Goal: Information Seeking & Learning: Learn about a topic

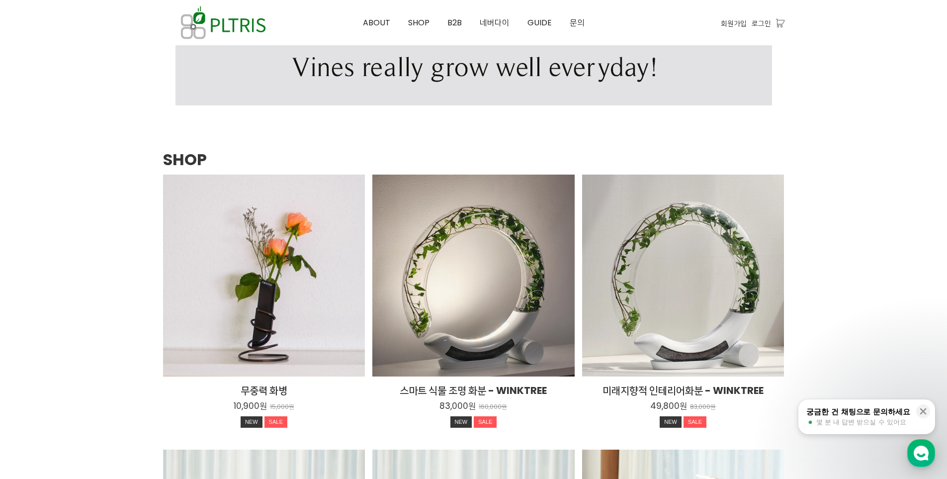
scroll to position [1213, 0]
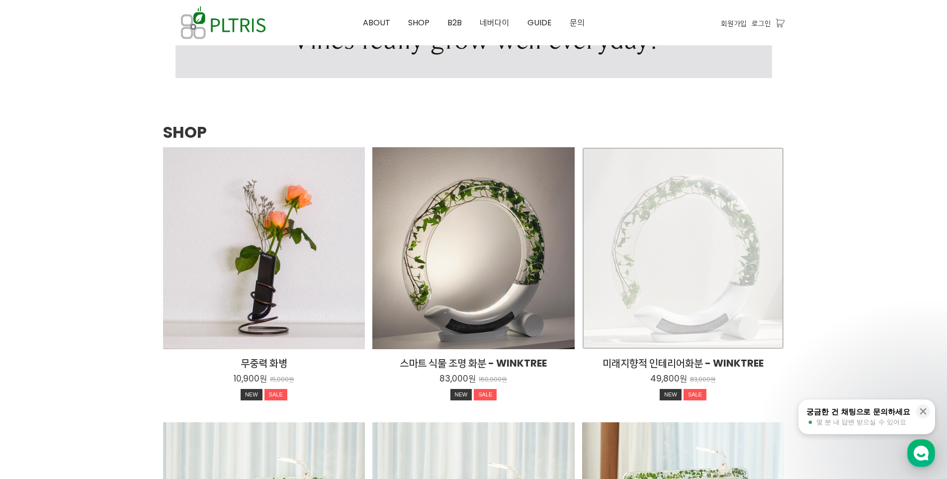
click at [661, 277] on div "미래지향적 인테리어화분 - WINKTREE 49,800원 83,000원 NEW SALE TIME SALE" at bounding box center [683, 248] width 202 height 202
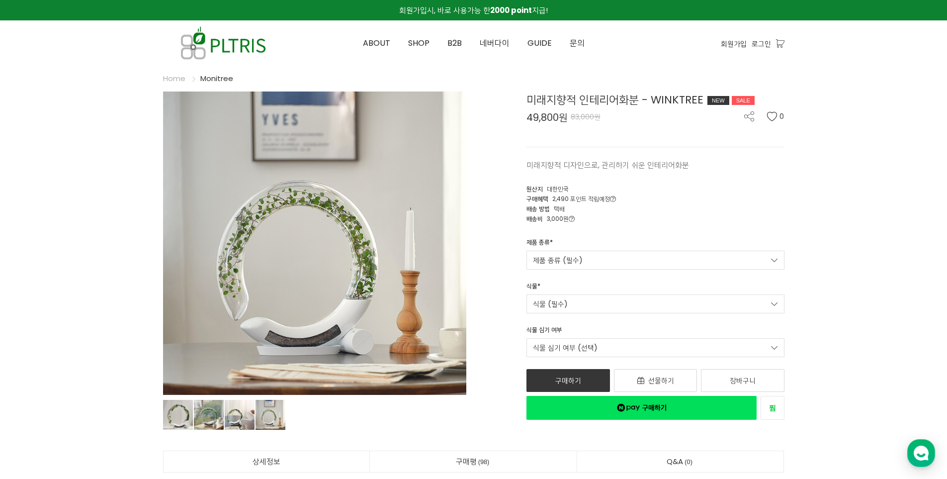
drag, startPoint x: 92, startPoint y: 185, endPoint x: 88, endPoint y: 182, distance: 5.4
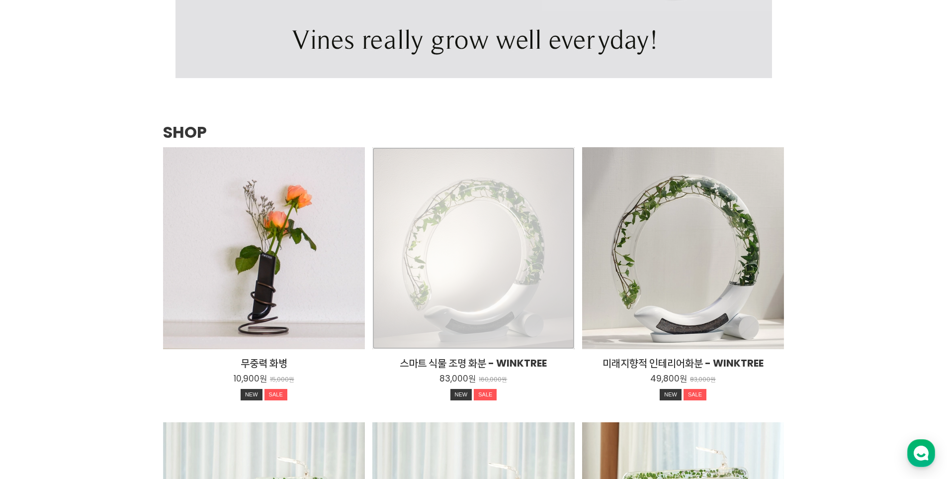
click at [498, 301] on div "스마트 식물 조명 화분 - WINKTREE 83,000원 160,000원 NEW SALE TIME SALE" at bounding box center [473, 248] width 202 height 202
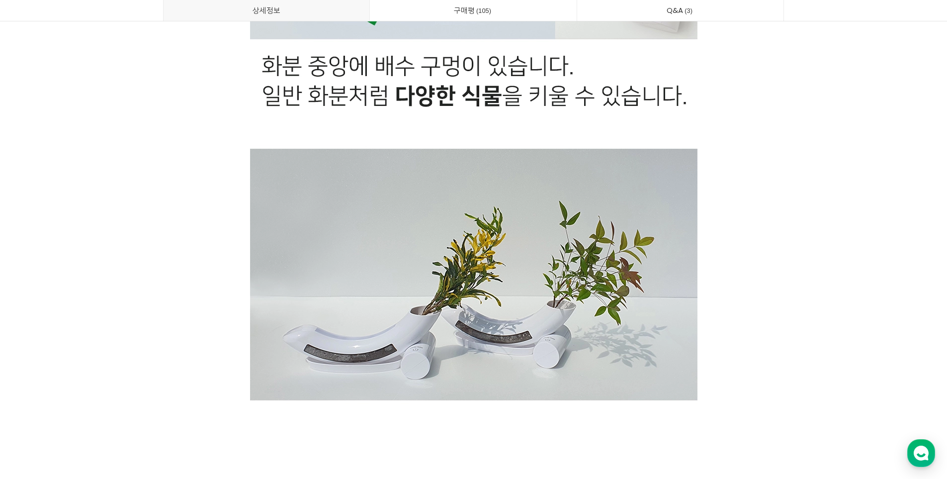
scroll to position [25578, 0]
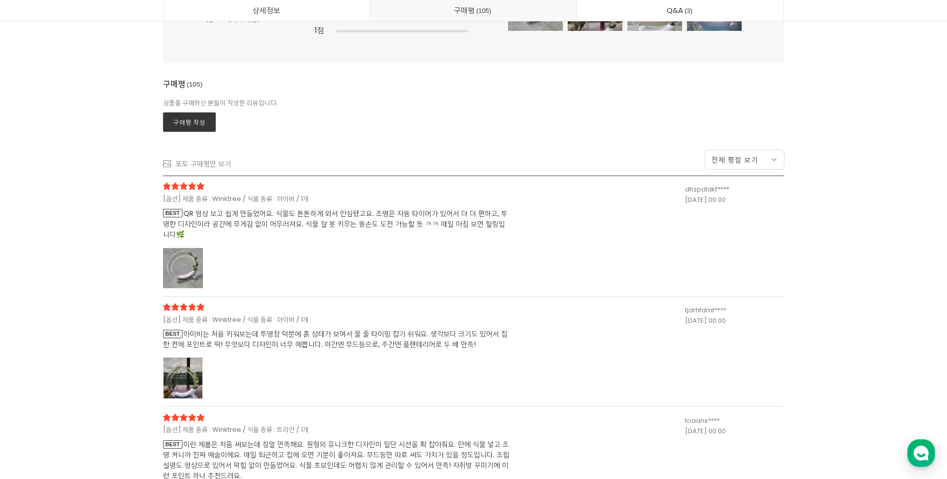
click at [179, 264] on div at bounding box center [183, 268] width 40 height 41
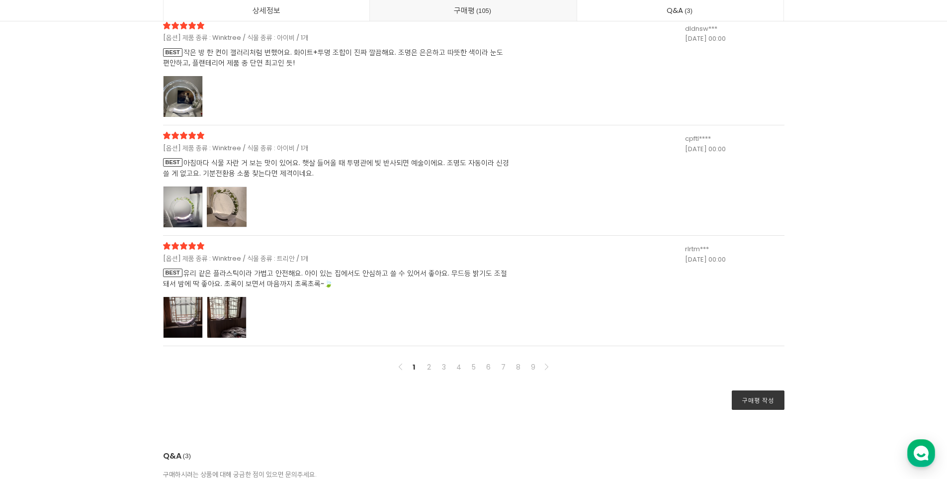
scroll to position [27020, 0]
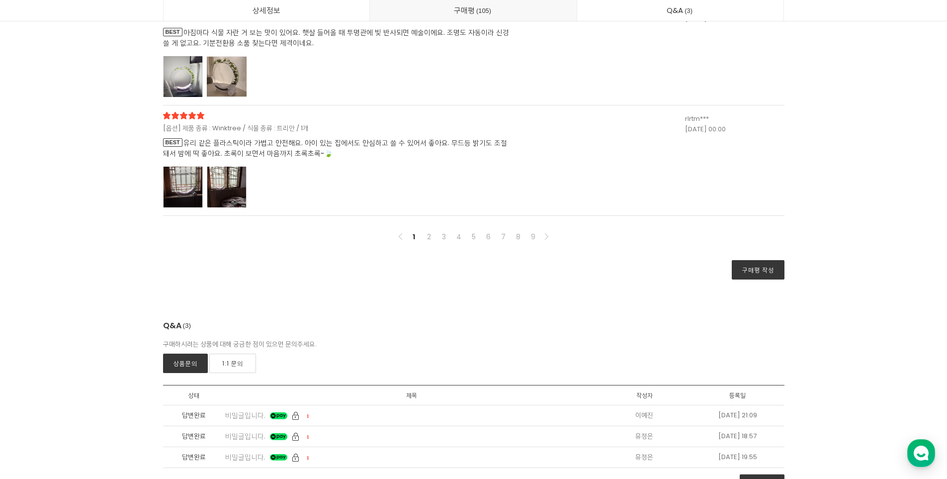
click at [192, 185] on div at bounding box center [183, 187] width 40 height 41
